Goal: Task Accomplishment & Management: Complete application form

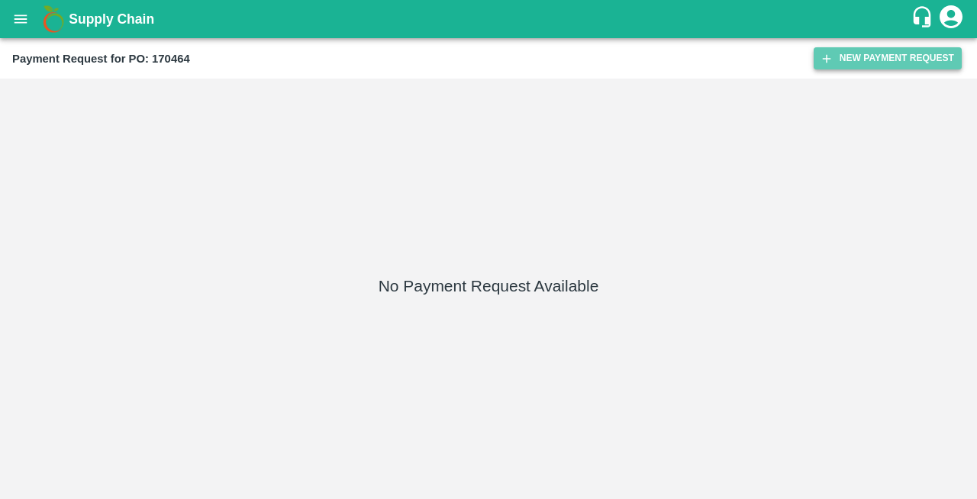
click at [872, 55] on button "New Payment Request" at bounding box center [888, 58] width 148 height 22
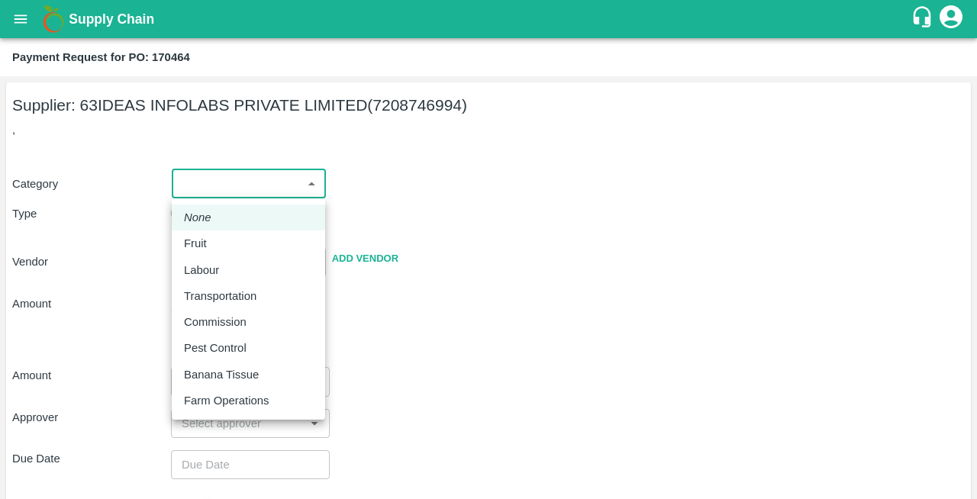
click at [231, 181] on body "Supply Chain Payment Request for PO: 170464 Supplier: 63IDEAS INFOLABS PRIVATE …" at bounding box center [488, 249] width 977 height 499
click at [567, 238] on div at bounding box center [488, 249] width 977 height 499
click at [247, 173] on body "Supply Chain Payment Request for PO: 170464 Supplier: 63IDEAS INFOLABS PRIVATE …" at bounding box center [488, 249] width 977 height 499
click at [192, 247] on p "Fruit" at bounding box center [195, 243] width 23 height 17
type input "1"
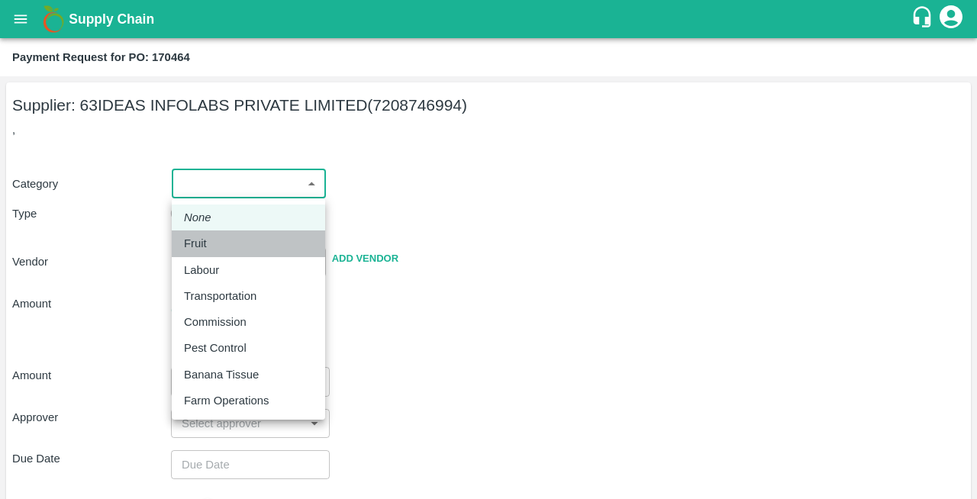
type input "63IDEAS INFOLABS PRIVATE LIMITED - 7208746994(Supplier)"
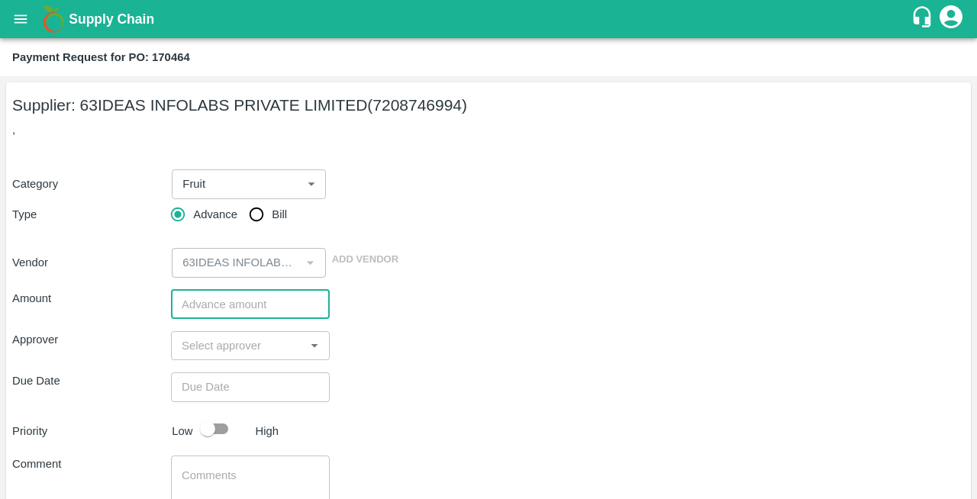
click at [240, 305] on input "number" at bounding box center [250, 304] width 159 height 29
click at [470, 300] on div "Amount ​" at bounding box center [488, 304] width 953 height 29
click at [18, 12] on icon "open drawer" at bounding box center [20, 19] width 17 height 17
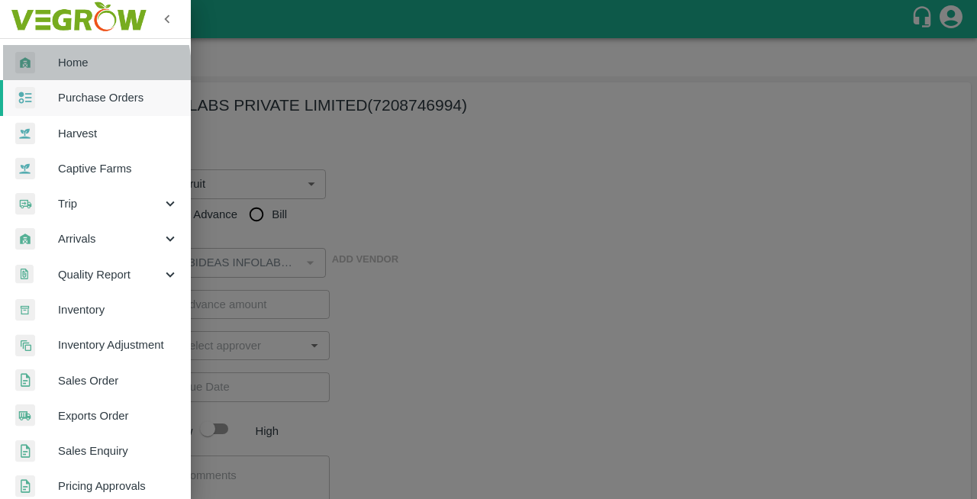
click at [66, 70] on span "Home" at bounding box center [118, 62] width 121 height 17
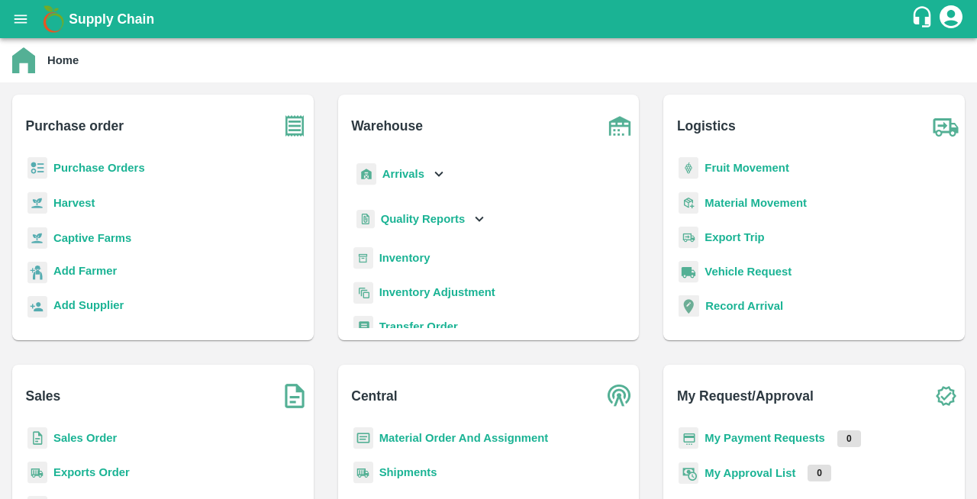
click at [111, 163] on b "Purchase Orders" at bounding box center [99, 168] width 92 height 12
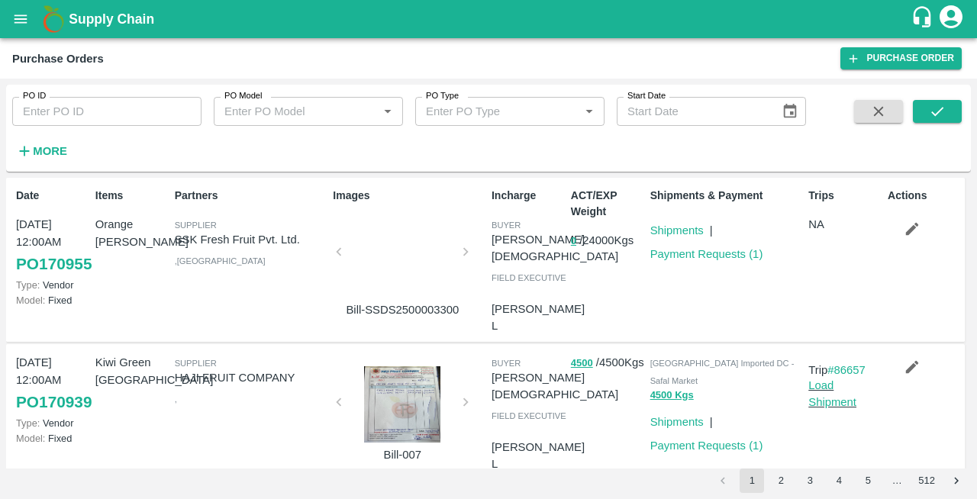
click at [412, 260] on div at bounding box center [402, 256] width 115 height 81
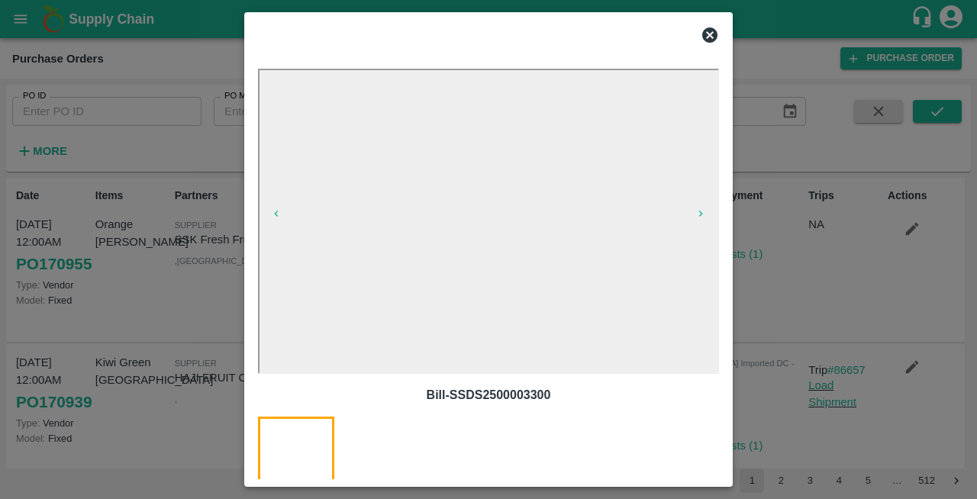
click at [710, 37] on icon at bounding box center [710, 34] width 15 height 15
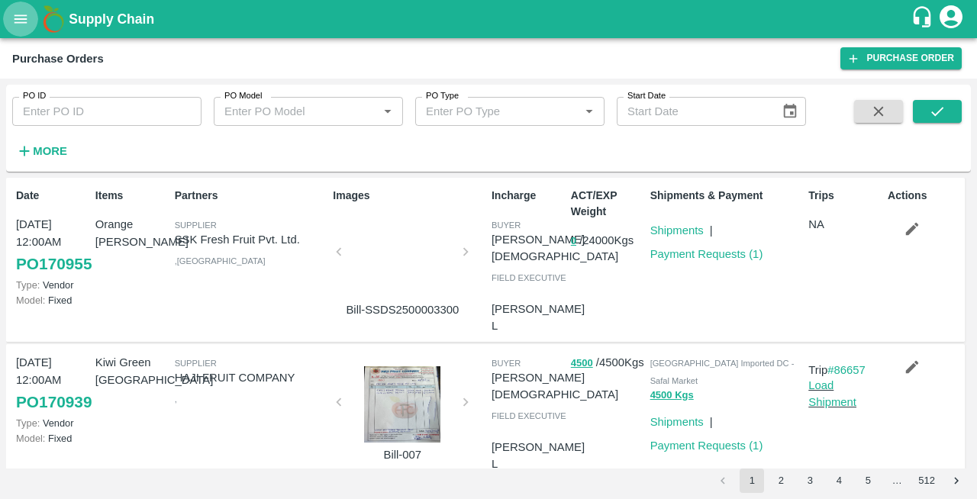
click at [14, 25] on icon "open drawer" at bounding box center [20, 19] width 17 height 17
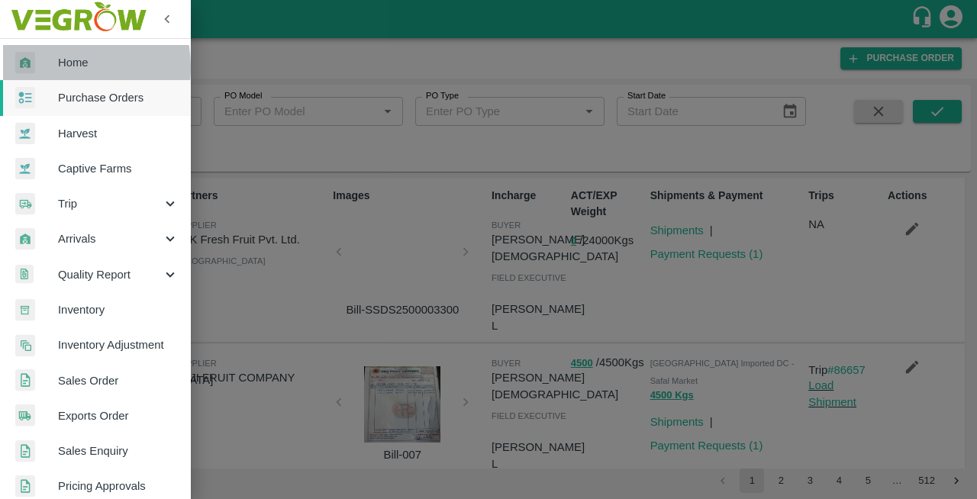
click at [55, 67] on div at bounding box center [36, 63] width 43 height 22
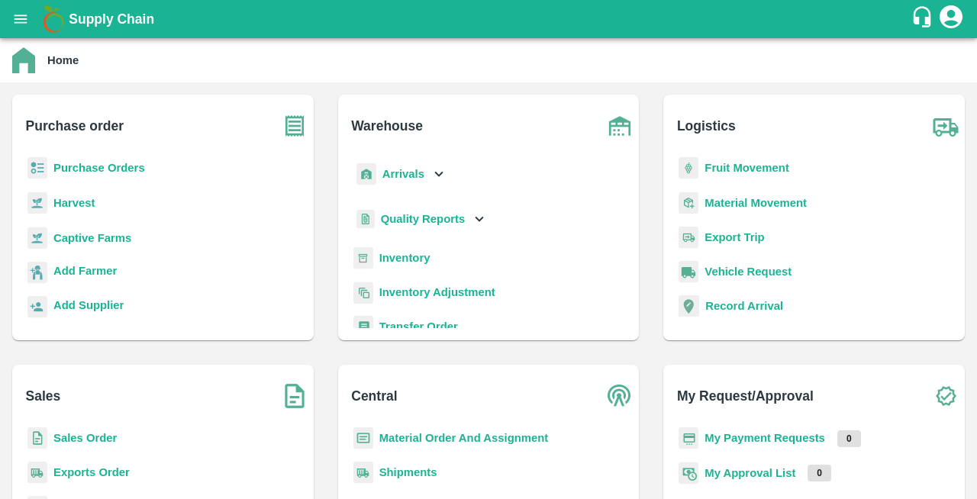
click at [61, 169] on b "Purchase Orders" at bounding box center [99, 168] width 92 height 12
